Goal: Information Seeking & Learning: Check status

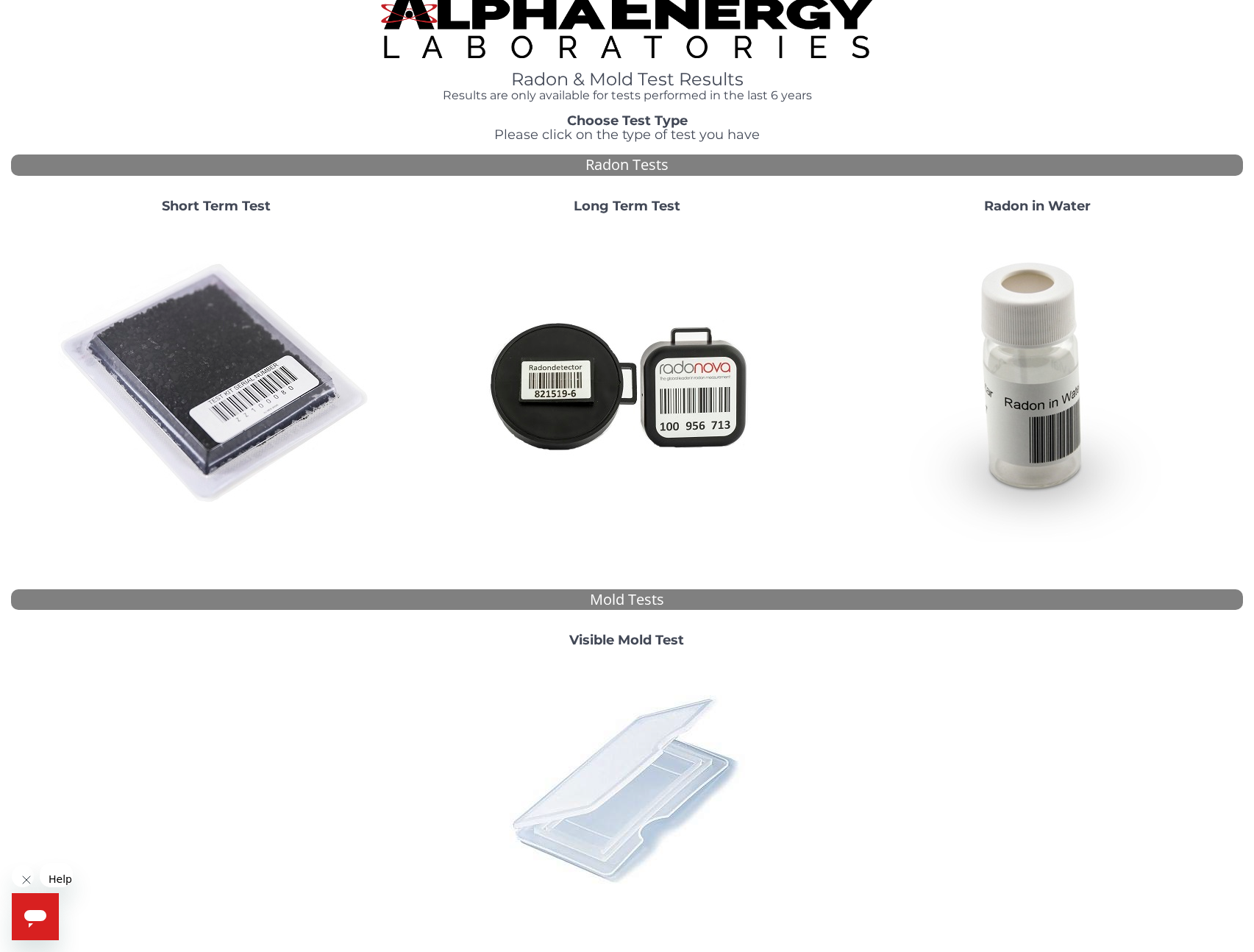
scroll to position [31, 0]
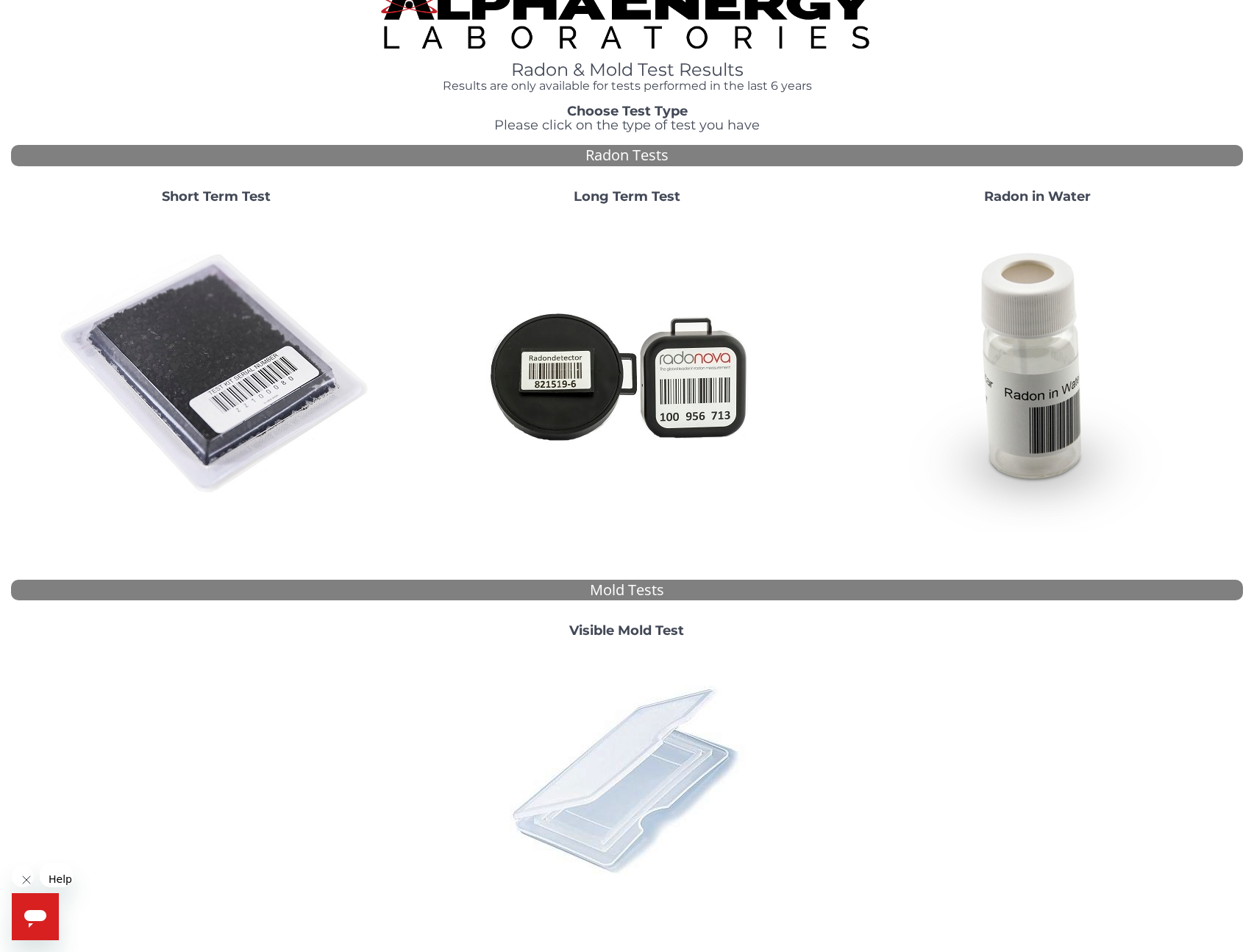
click at [654, 697] on img at bounding box center [626, 779] width 257 height 257
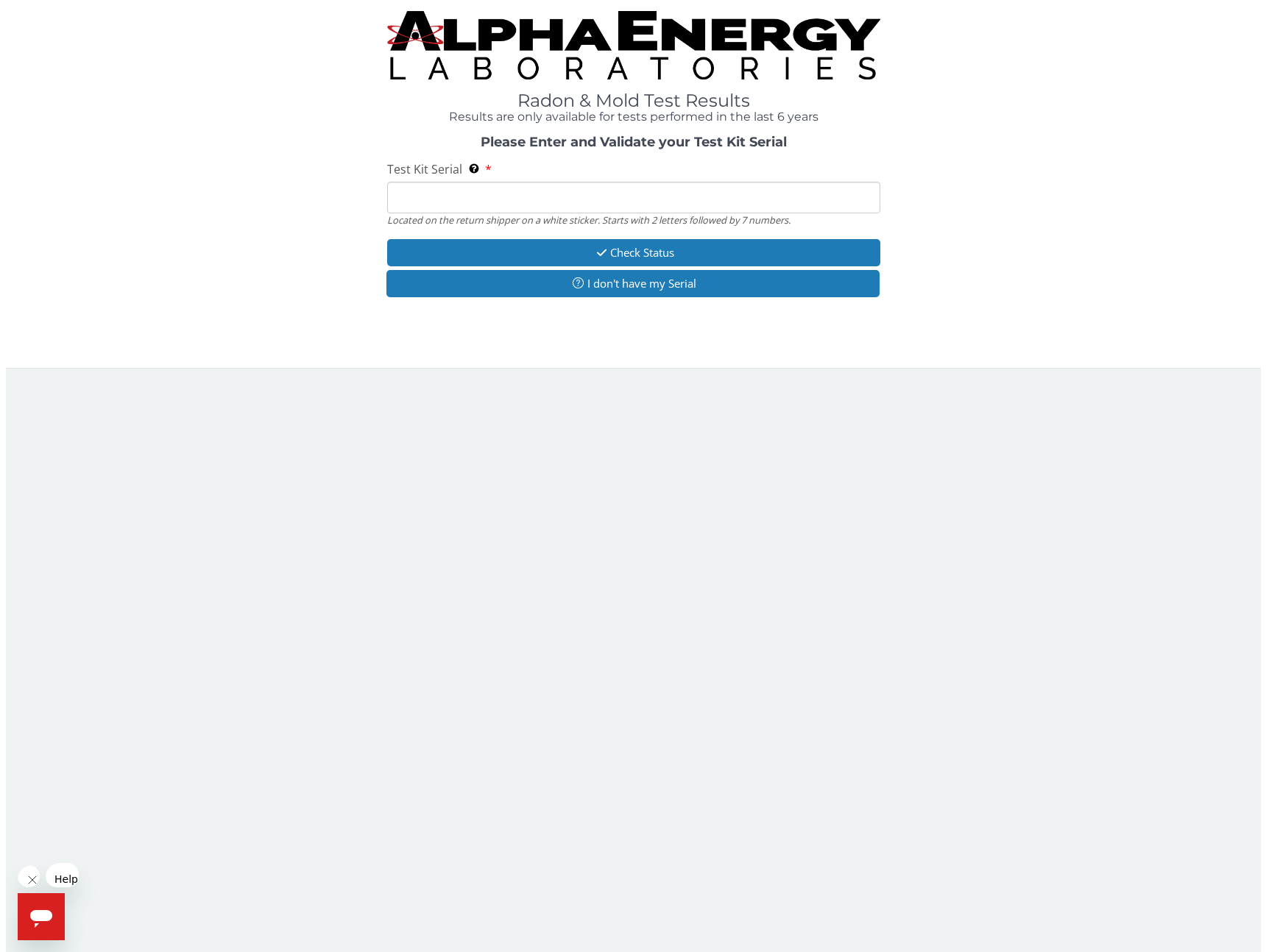
scroll to position [0, 0]
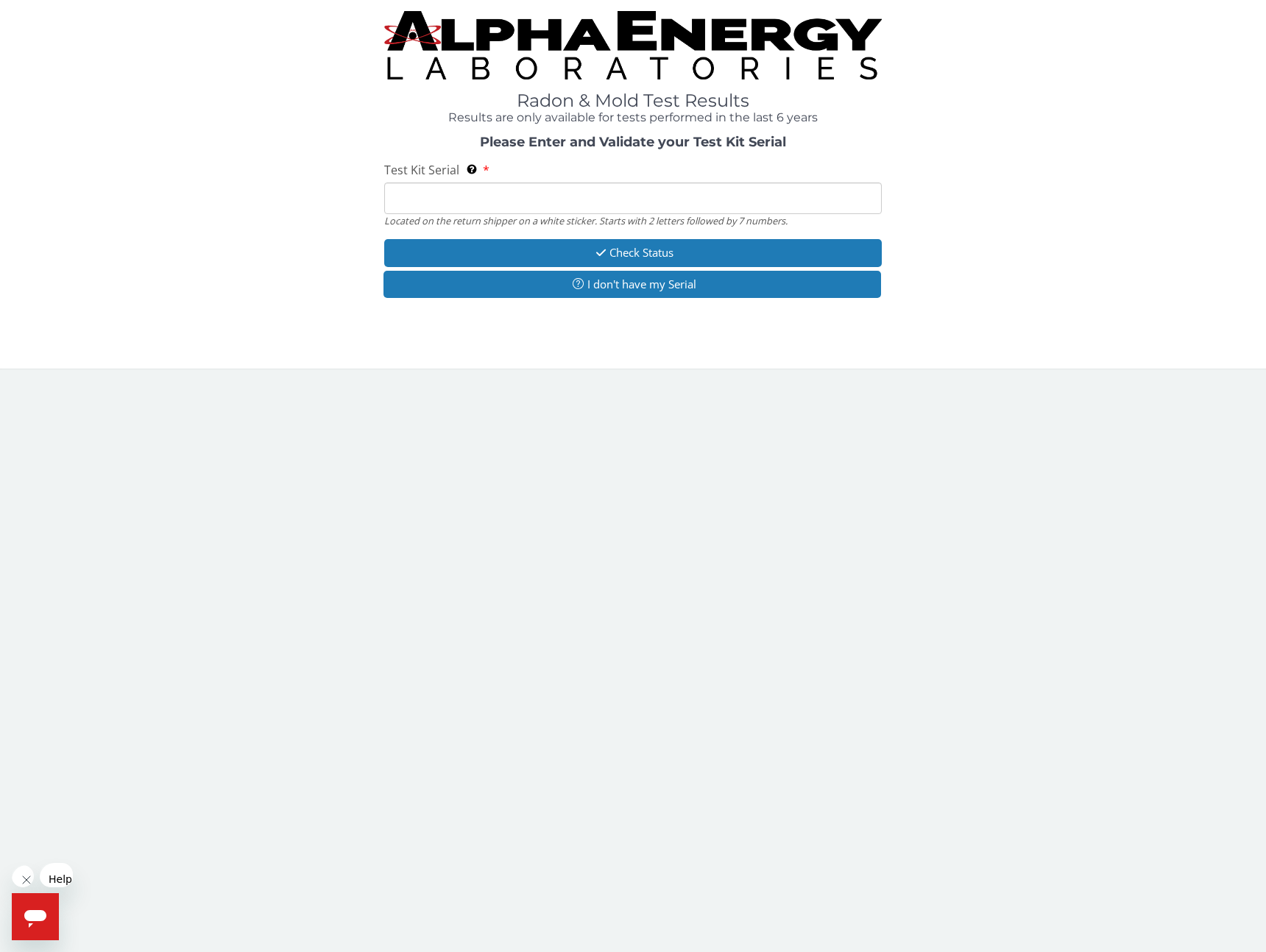
click at [614, 182] on input "Test Kit Serial Located on the return shipper on a white sticker. Starts with 2…" at bounding box center [632, 197] width 498 height 31
paste input "MX100266"
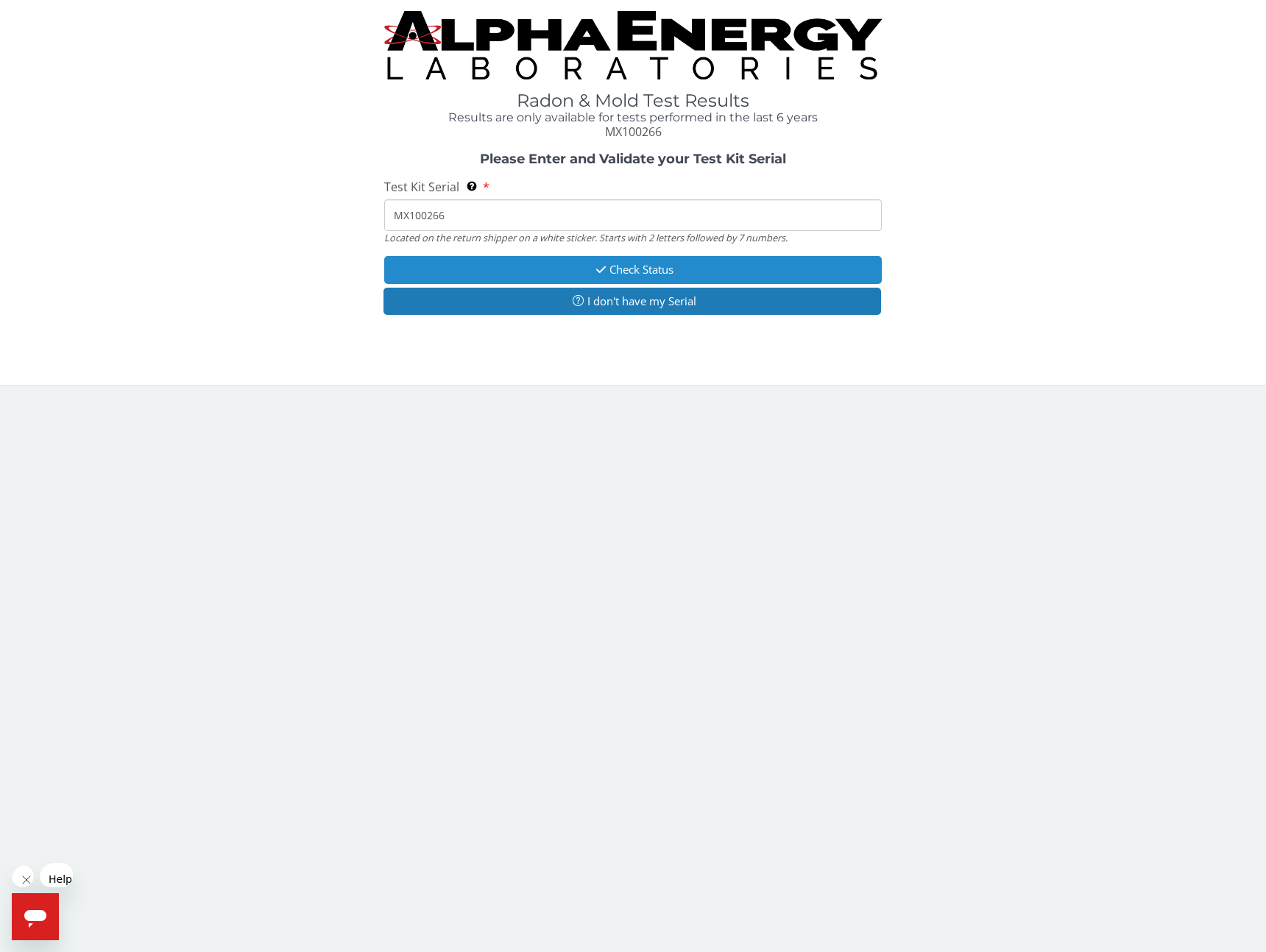
type input "MX100266"
click at [614, 256] on button "Check Status" at bounding box center [632, 270] width 498 height 27
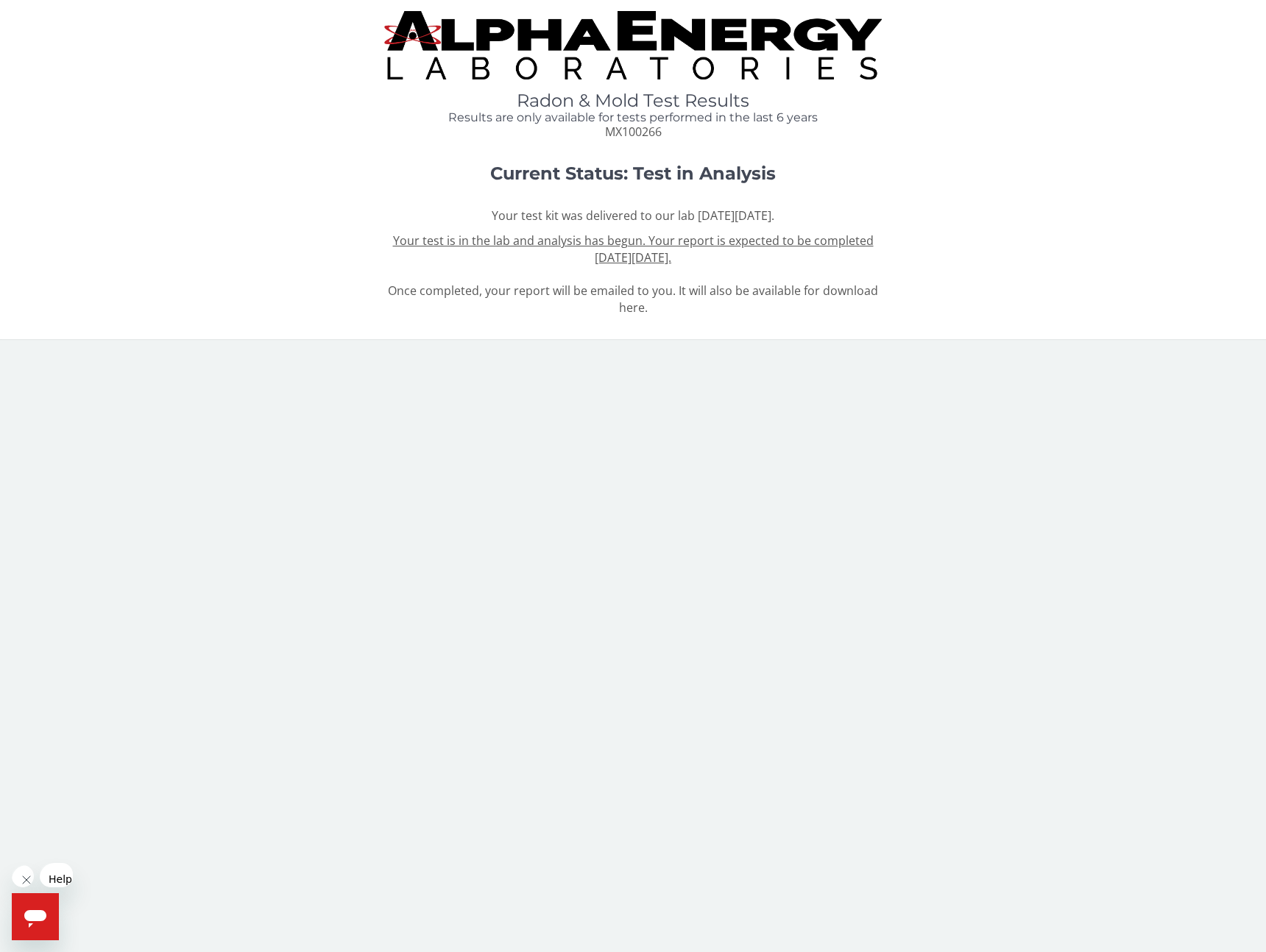
click at [399, 232] on u "Your test is in the lab and analysis has begun. Your report is expected to be c…" at bounding box center [633, 248] width 481 height 33
click at [652, 232] on u "Your test is in the lab and analysis has begun. Your report is expected to be c…" at bounding box center [633, 248] width 481 height 33
